Goal: Browse casually

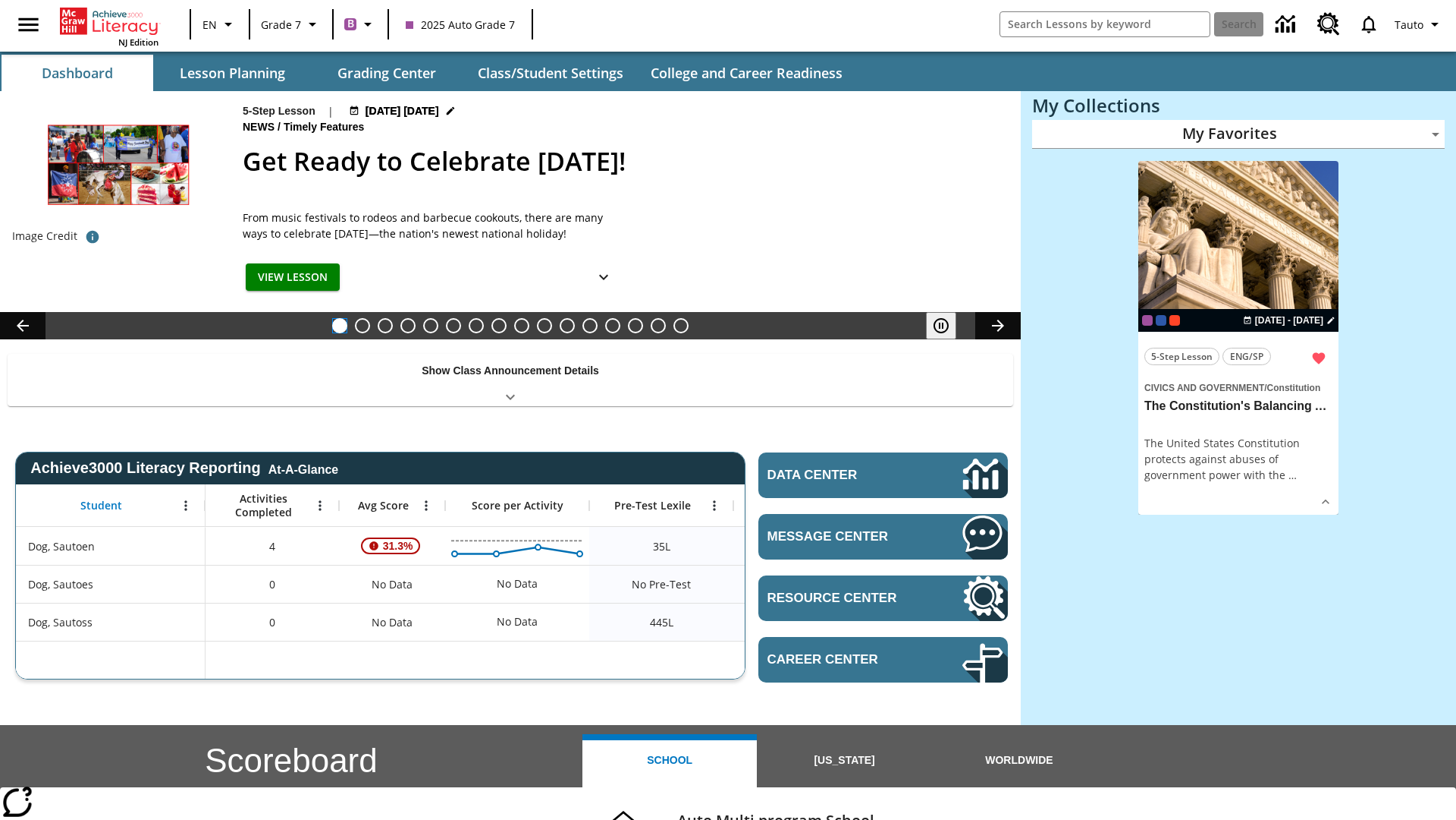
click at [340, 325] on button "Get Ready to Celebrate [DATE]!" at bounding box center [339, 325] width 15 height 15
click at [942, 325] on icon "Pause" at bounding box center [941, 325] width 18 height 18
